Goal: Find specific page/section: Find specific page/section

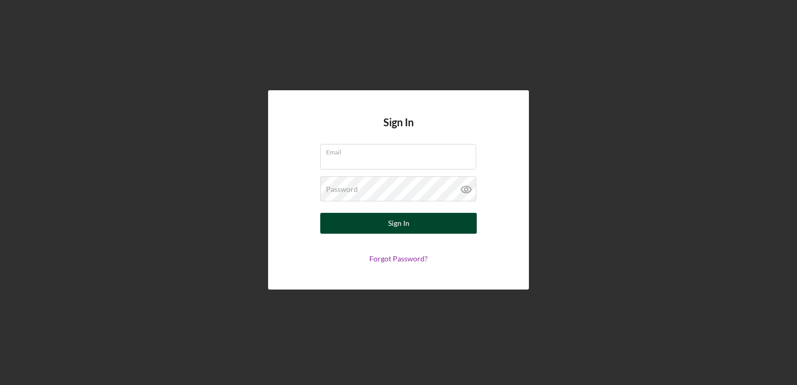
type input "[PERSON_NAME][EMAIL_ADDRESS][PERSON_NAME][DOMAIN_NAME]"
click at [419, 222] on button "Sign In" at bounding box center [398, 223] width 156 height 21
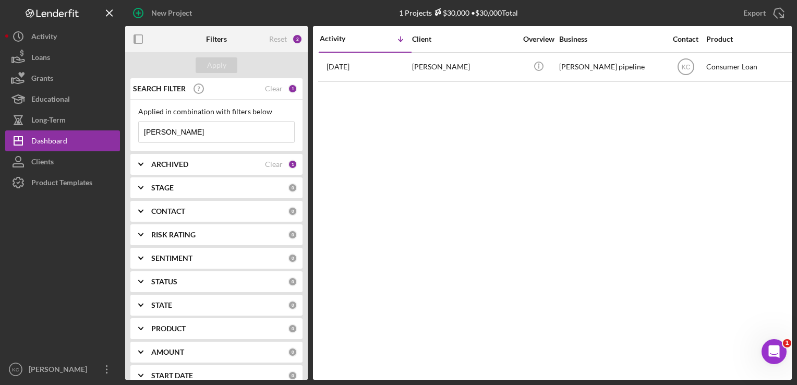
drag, startPoint x: 188, startPoint y: 129, endPoint x: 124, endPoint y: 133, distance: 64.3
click at [124, 133] on div "New Project 1 Projects $30,000 • $30,000 Total trevor Export Icon/Export Filter…" at bounding box center [398, 190] width 787 height 380
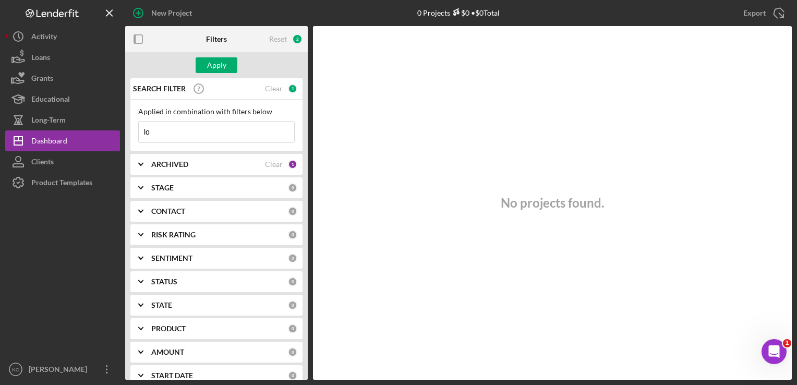
type input "l"
paste input "[PERSON_NAME]"
type input "[PERSON_NAME]"
click at [259, 164] on div "ARCHIVED" at bounding box center [208, 164] width 114 height 8
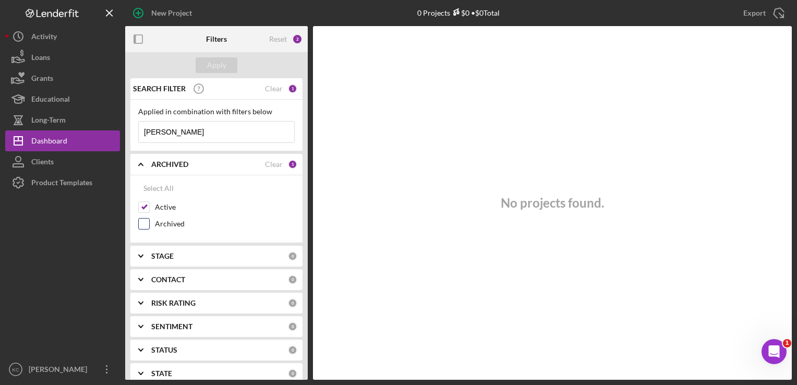
click at [143, 222] on input "Archived" at bounding box center [144, 224] width 10 height 10
checkbox input "true"
click at [220, 66] on div "Apply" at bounding box center [216, 65] width 19 height 16
